Goal: Task Accomplishment & Management: Manage account settings

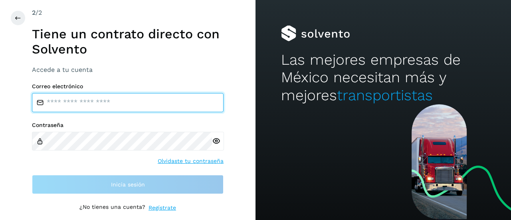
click at [102, 107] on input "email" at bounding box center [128, 102] width 192 height 19
type input "**********"
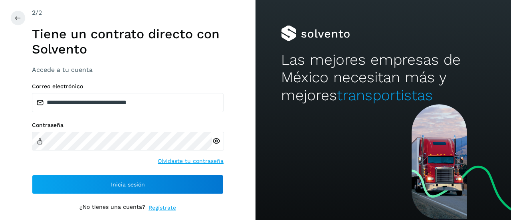
click at [215, 143] on icon at bounding box center [216, 141] width 8 height 8
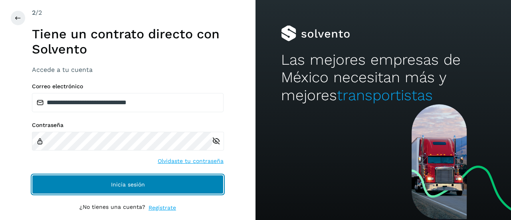
click at [129, 188] on button "Inicia sesión" at bounding box center [128, 184] width 192 height 19
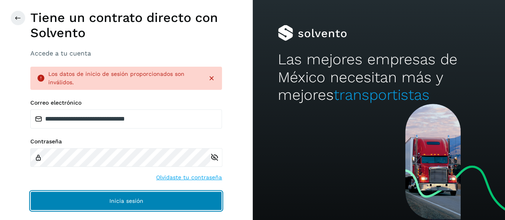
click at [145, 198] on button "Inicia sesión" at bounding box center [126, 200] width 192 height 19
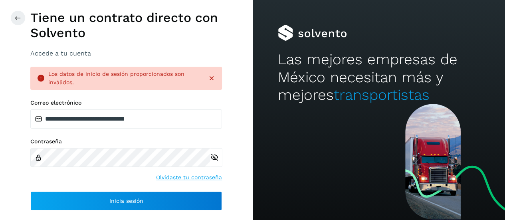
click at [182, 179] on link "Olvidaste tu contraseña" at bounding box center [189, 177] width 66 height 8
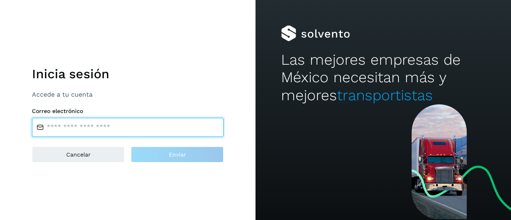
click at [79, 125] on input "email" at bounding box center [128, 127] width 192 height 19
type input "**********"
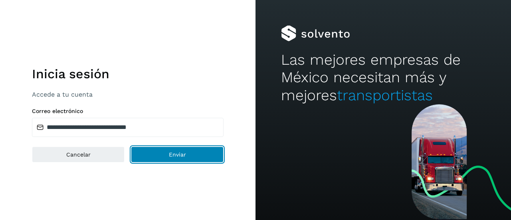
click at [165, 154] on button "Enviar" at bounding box center [177, 155] width 93 height 16
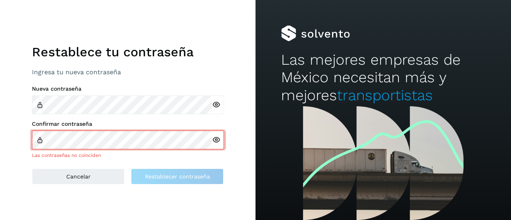
click at [216, 102] on icon at bounding box center [216, 105] width 8 height 8
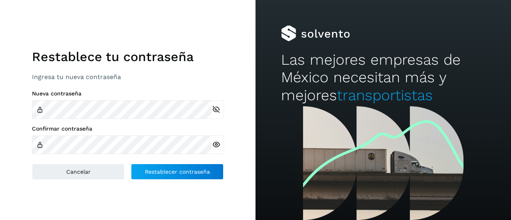
click at [215, 146] on icon at bounding box center [216, 145] width 8 height 8
click at [218, 110] on icon at bounding box center [216, 109] width 8 height 8
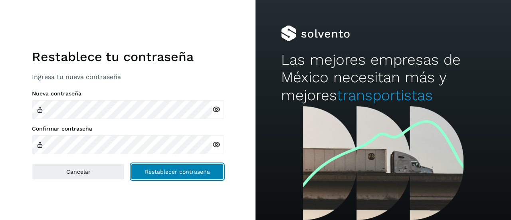
click at [189, 170] on span "Restablecer contraseña" at bounding box center [177, 172] width 65 height 6
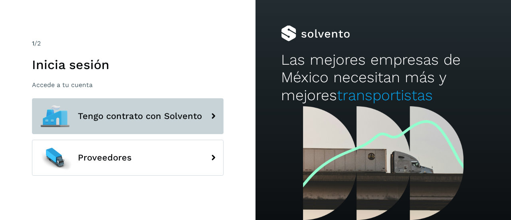
click at [150, 117] on span "Tengo contrato con Solvento" at bounding box center [140, 116] width 124 height 10
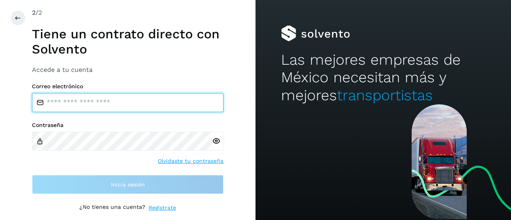
click at [133, 99] on input "email" at bounding box center [128, 102] width 192 height 19
type input "**********"
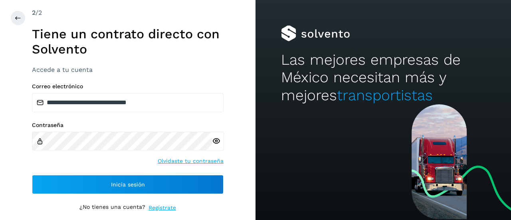
click at [217, 141] on icon at bounding box center [216, 141] width 8 height 8
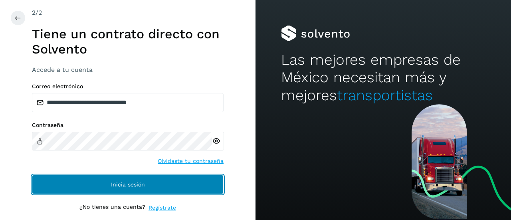
click at [139, 182] on span "Inicia sesión" at bounding box center [128, 185] width 34 height 6
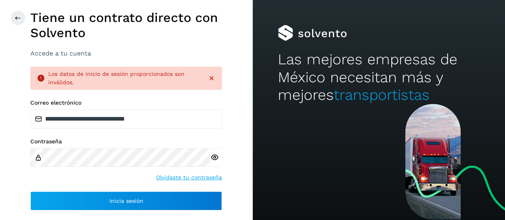
click at [214, 157] on icon at bounding box center [215, 157] width 8 height 8
click at [160, 78] on div "Los datos de inicio de sesión proporcionados son inválidos." at bounding box center [124, 78] width 153 height 17
